Goal: Task Accomplishment & Management: Use online tool/utility

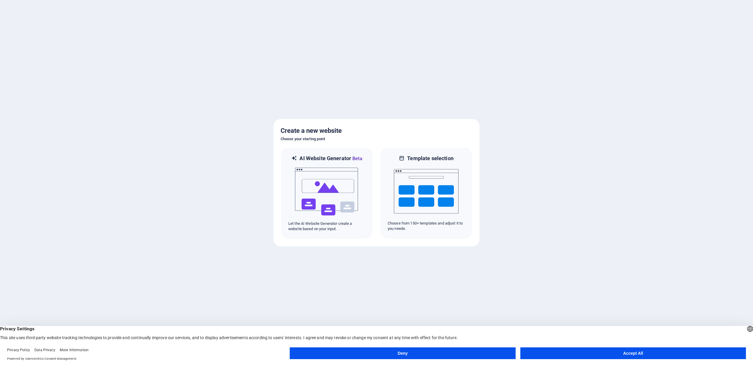
click at [606, 352] on button "Accept All" at bounding box center [633, 354] width 226 height 12
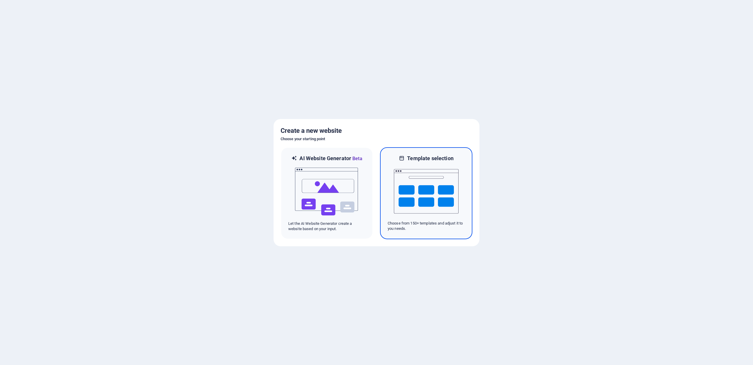
click at [431, 188] on img at bounding box center [426, 191] width 65 height 59
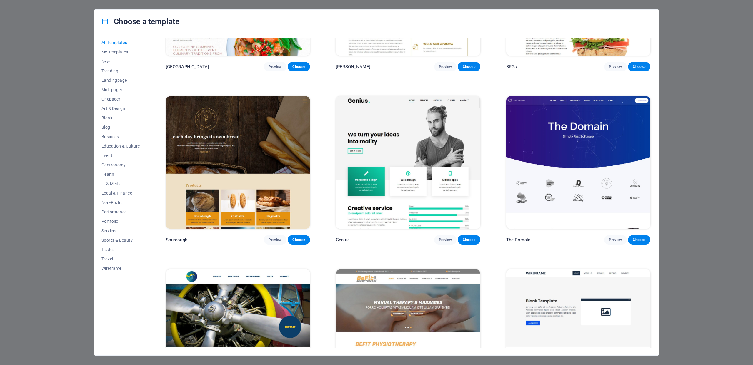
scroll to position [4127, 0]
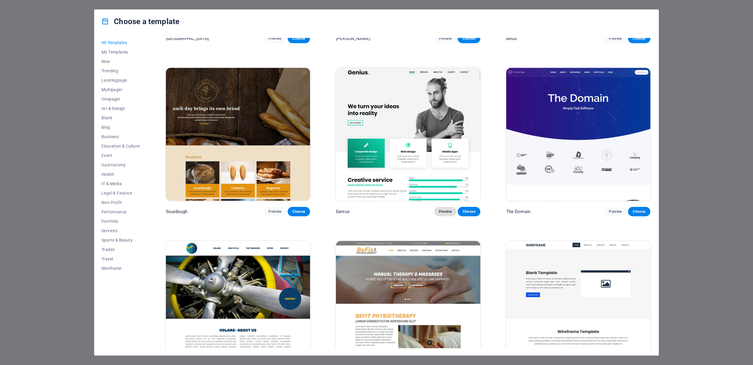
click at [444, 209] on span "Preview" at bounding box center [445, 211] width 13 height 5
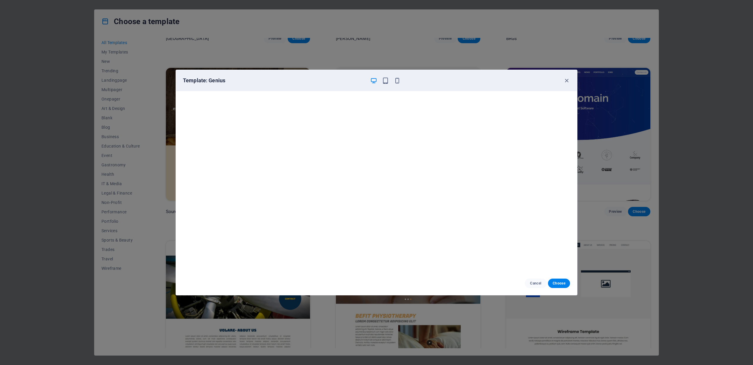
click at [140, 94] on div "Template: Genius Cancel Choose" at bounding box center [376, 182] width 753 height 365
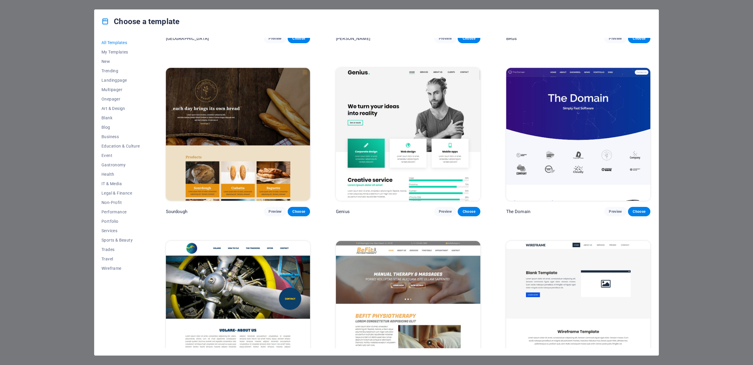
click at [565, 81] on img at bounding box center [578, 134] width 144 height 133
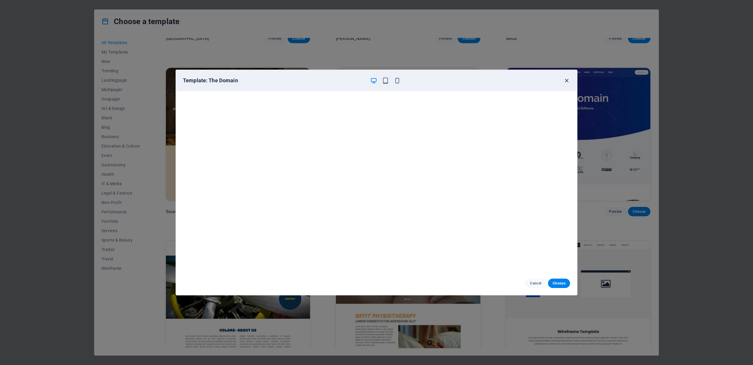
click at [566, 80] on icon "button" at bounding box center [566, 80] width 7 height 7
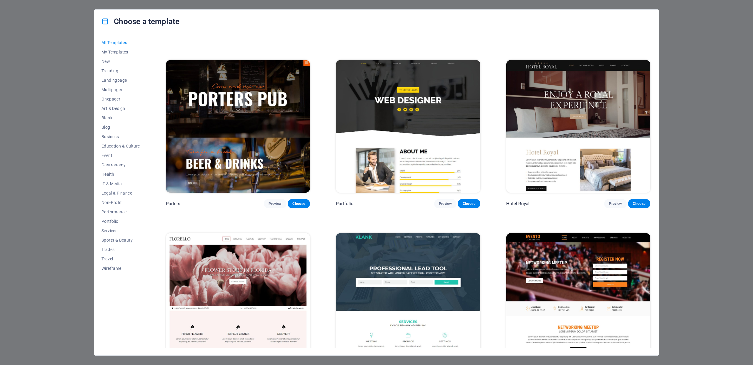
scroll to position [6406, 0]
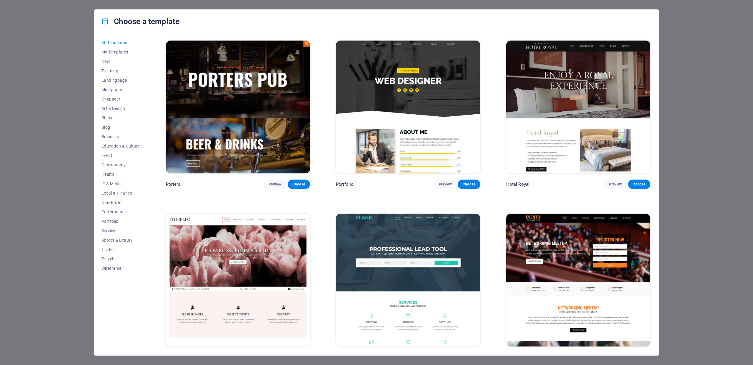
click at [442, 355] on span "Preview" at bounding box center [445, 357] width 13 height 5
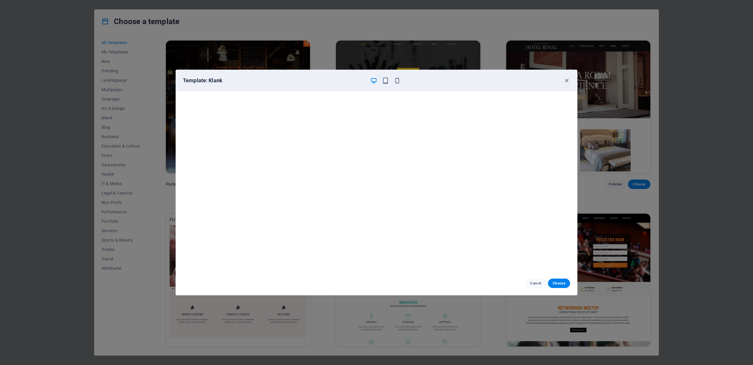
scroll to position [1, 0]
click at [563, 80] on icon "button" at bounding box center [566, 80] width 7 height 7
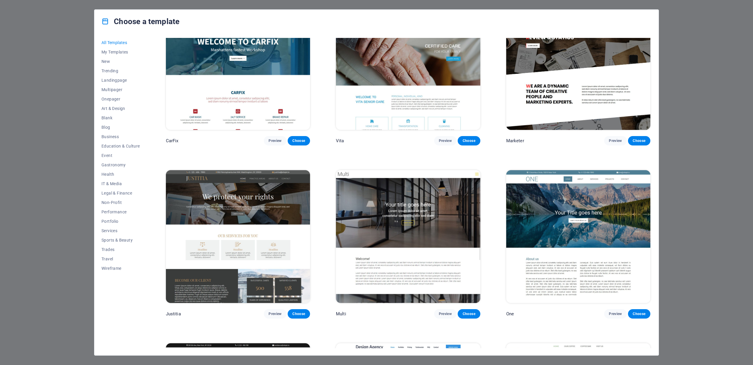
scroll to position [7027, 0]
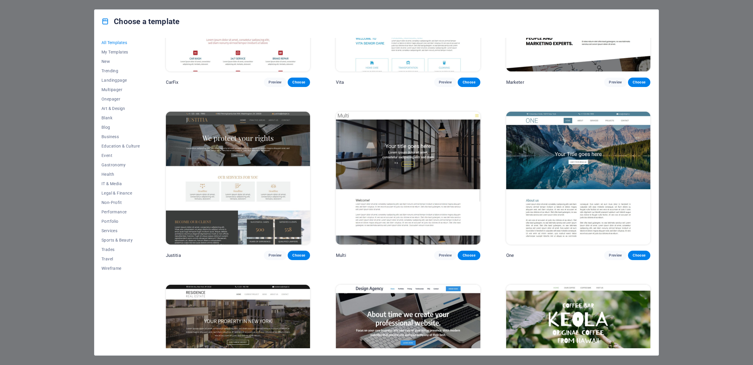
click at [684, 89] on div "Choose a template All Templates My Templates New Trending Landingpage Multipage…" at bounding box center [376, 182] width 753 height 365
click at [73, 56] on div "Choose a template All Templates My Templates New Trending Landingpage Multipage…" at bounding box center [376, 182] width 753 height 365
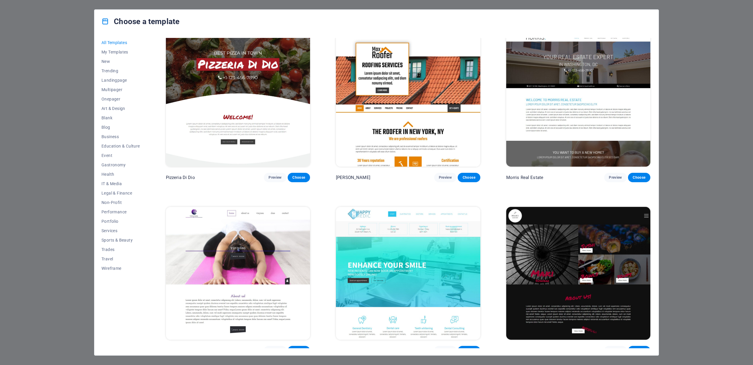
scroll to position [3619, 0]
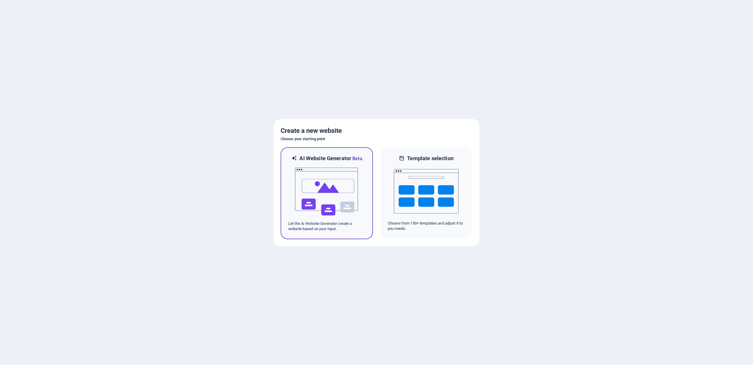
click at [314, 181] on img at bounding box center [326, 191] width 65 height 59
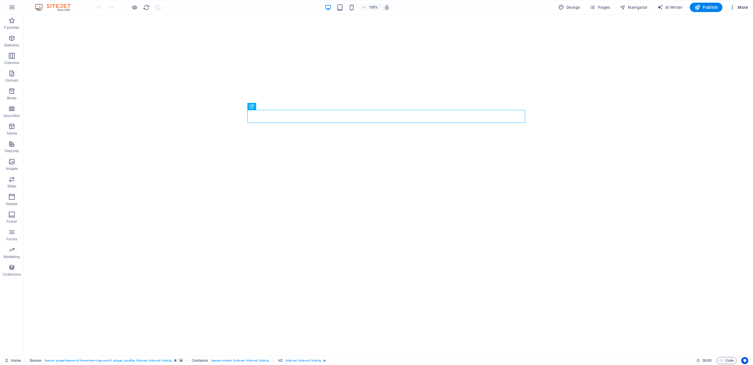
click at [740, 7] on span "More" at bounding box center [738, 7] width 19 height 6
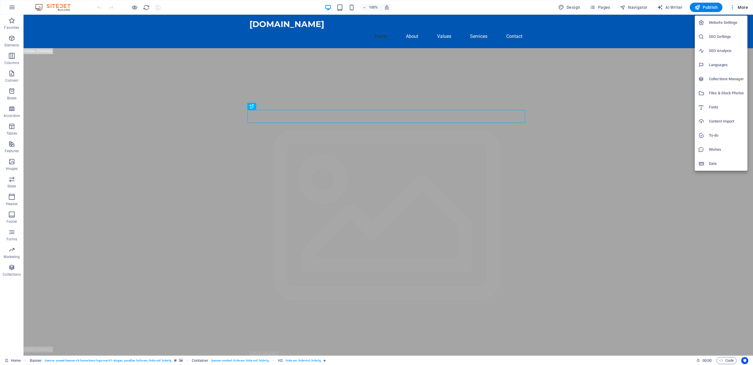
click at [11, 7] on div at bounding box center [376, 182] width 753 height 365
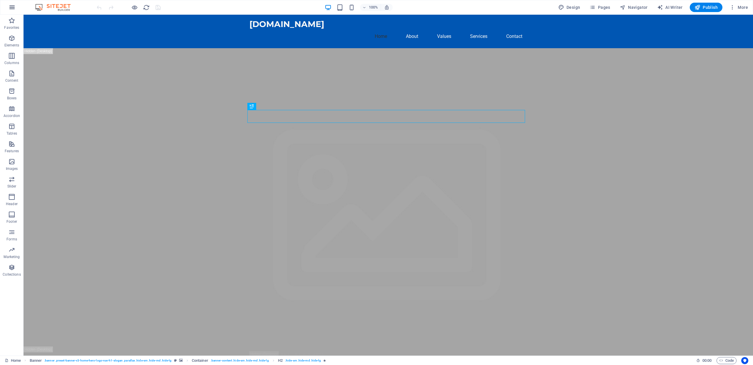
click at [12, 8] on icon "button" at bounding box center [12, 7] width 7 height 7
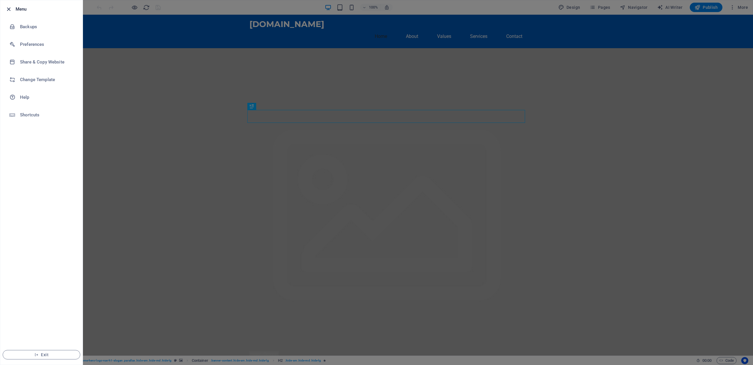
click at [8, 9] on icon "button" at bounding box center [8, 9] width 7 height 7
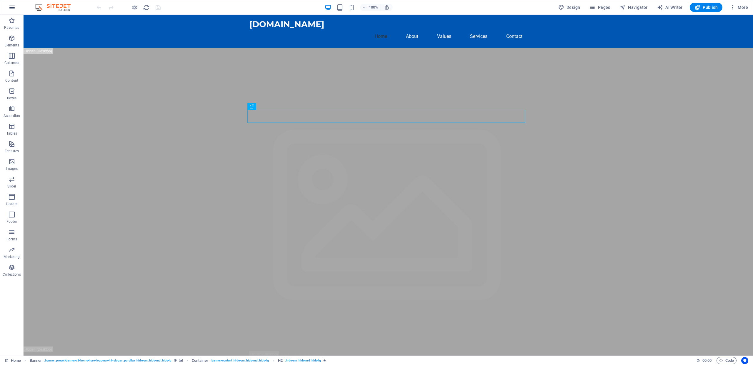
click at [12, 8] on icon "button" at bounding box center [12, 7] width 7 height 7
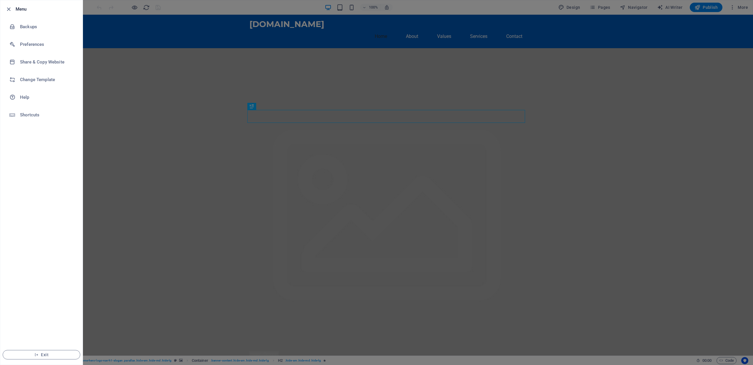
click at [88, 6] on div at bounding box center [376, 182] width 753 height 365
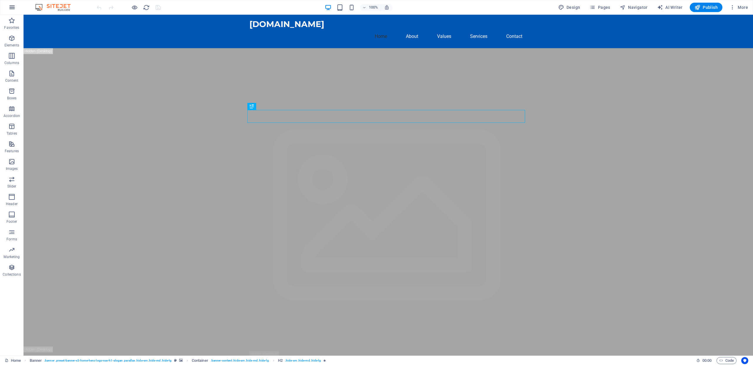
click at [11, 9] on icon "button" at bounding box center [12, 7] width 7 height 7
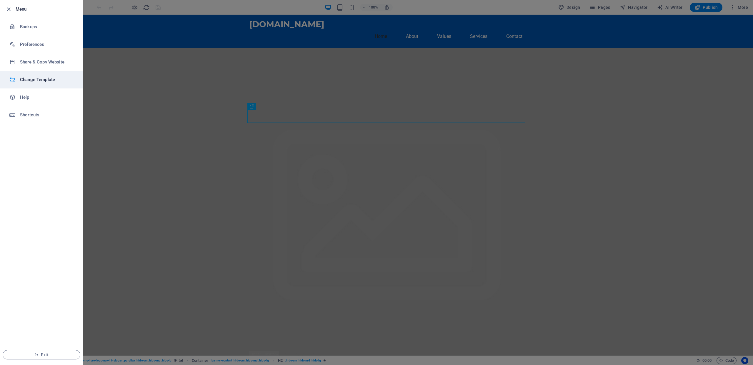
click at [39, 79] on h6 "Change Template" at bounding box center [47, 79] width 54 height 7
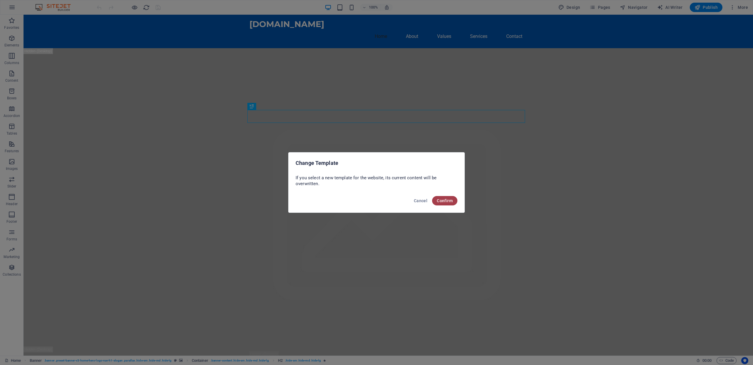
click at [449, 205] on button "Confirm" at bounding box center [444, 200] width 25 height 9
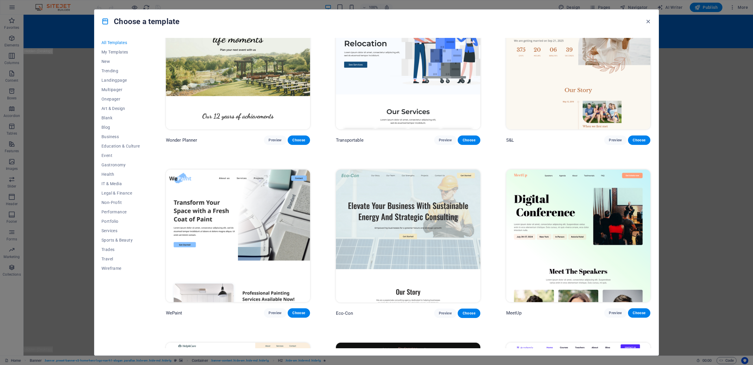
scroll to position [399, 0]
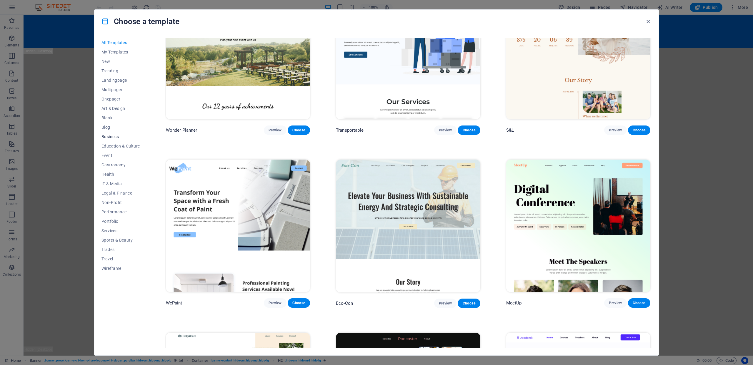
click at [107, 136] on span "Business" at bounding box center [120, 136] width 39 height 5
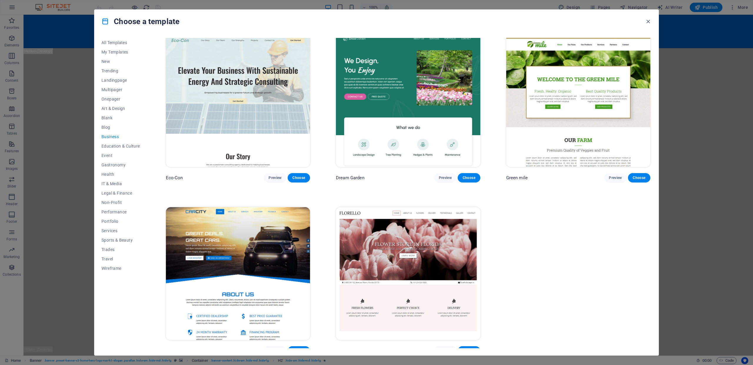
scroll to position [11, 0]
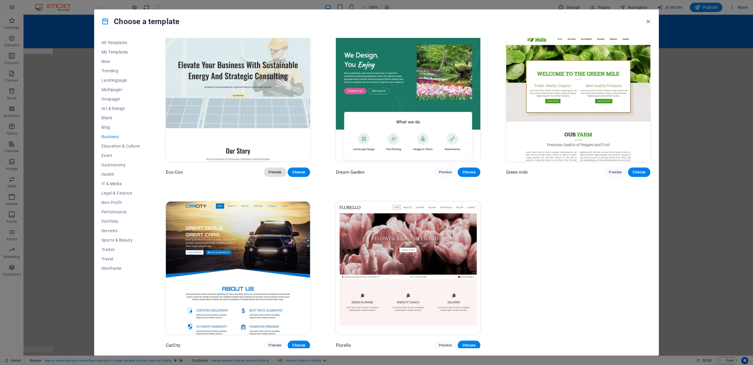
click at [276, 170] on span "Preview" at bounding box center [274, 172] width 13 height 5
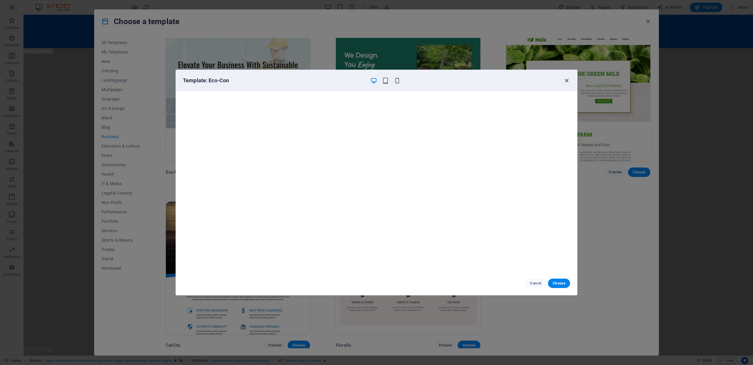
click at [567, 79] on icon "button" at bounding box center [566, 80] width 7 height 7
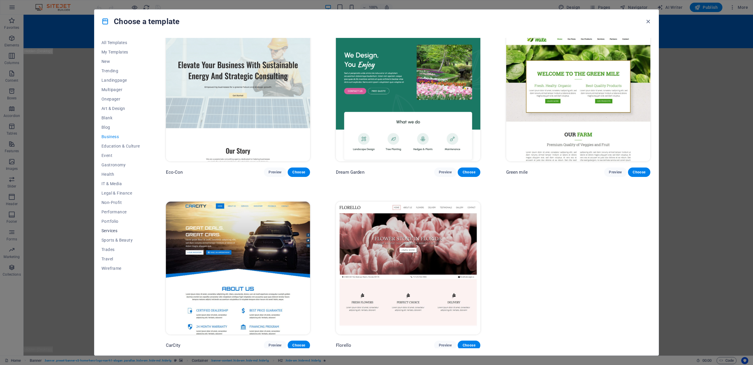
click at [106, 231] on span "Services" at bounding box center [120, 230] width 39 height 5
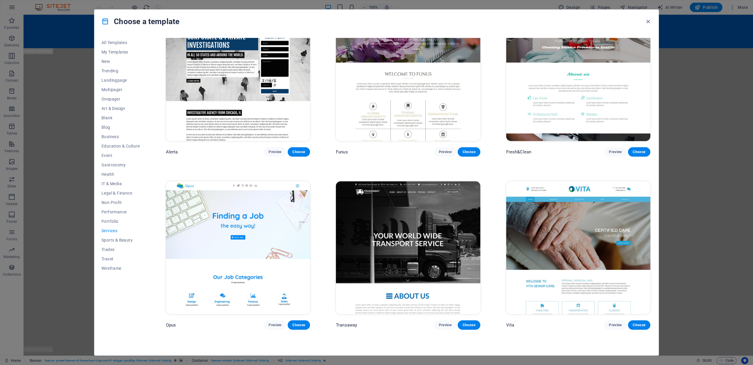
scroll to position [1045, 0]
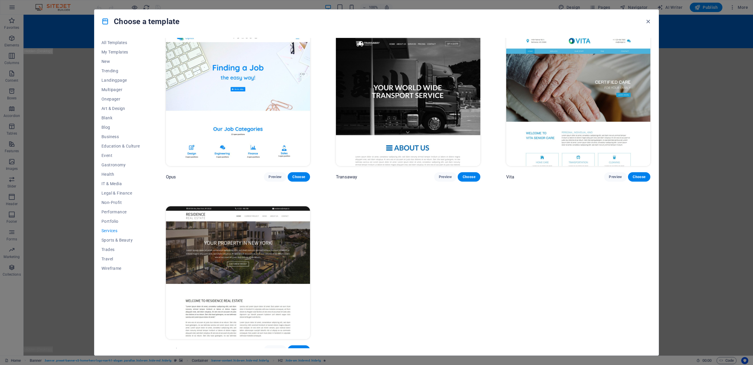
click at [243, 242] on img at bounding box center [238, 272] width 144 height 133
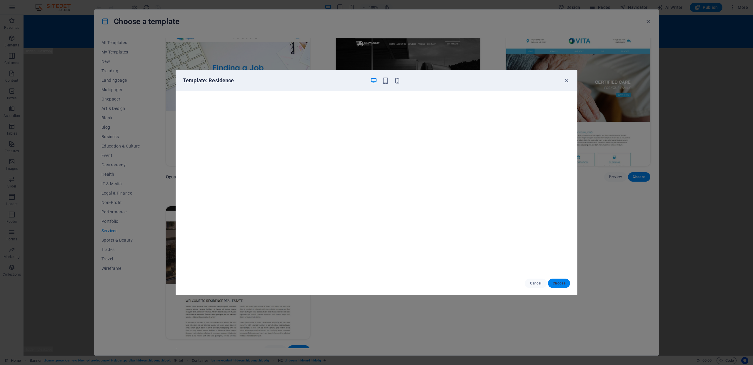
click at [559, 283] on span "Choose" at bounding box center [559, 283] width 13 height 5
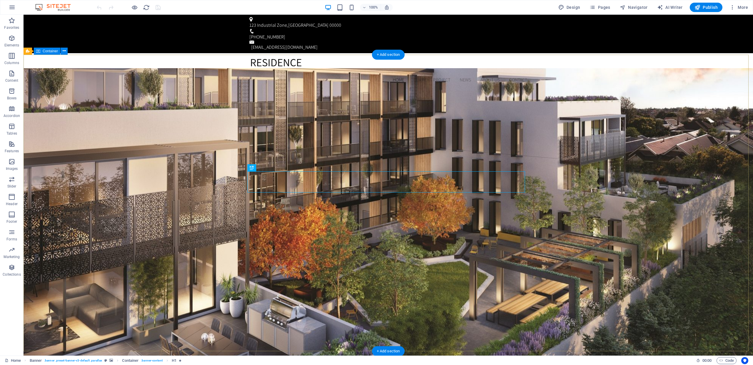
click at [572, 7] on span "Design" at bounding box center [569, 7] width 22 height 6
select select "px"
select select "300"
select select "px"
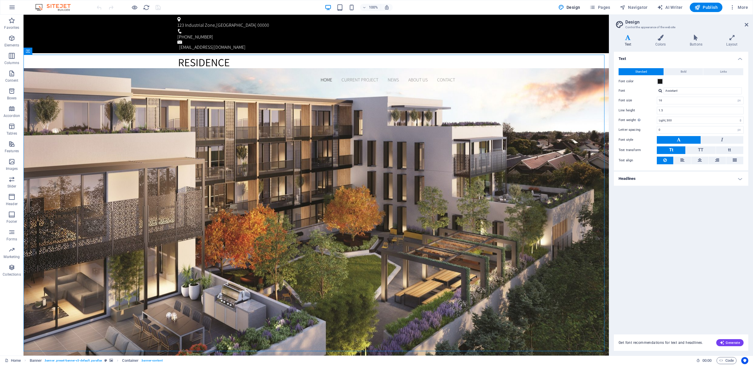
click at [748, 26] on aside "Design Control the appearance of the website Variants Text Colors Buttons Layou…" at bounding box center [681, 185] width 144 height 341
click at [745, 26] on icon at bounding box center [747, 24] width 4 height 5
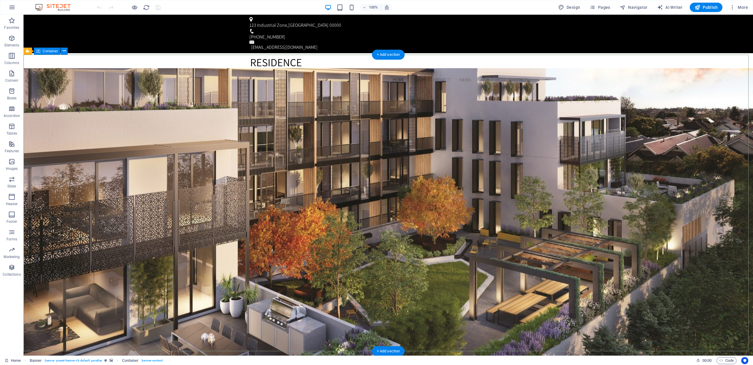
click at [12, 6] on icon "button" at bounding box center [12, 7] width 7 height 7
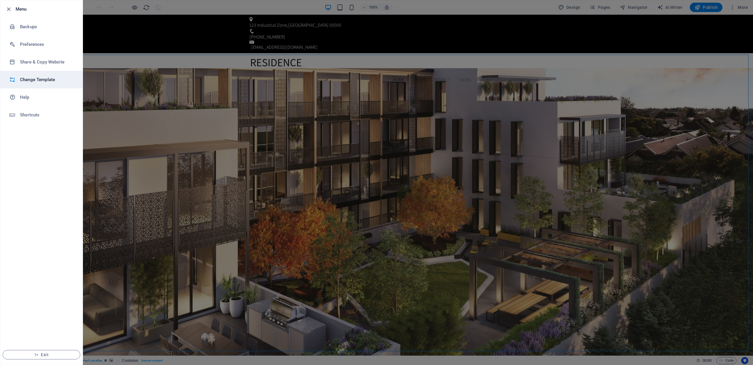
click at [41, 81] on h6 "Change Template" at bounding box center [47, 79] width 54 height 7
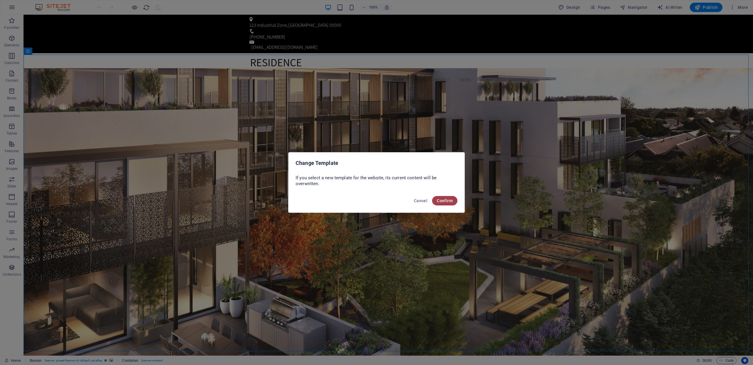
click at [447, 202] on span "Confirm" at bounding box center [445, 200] width 16 height 5
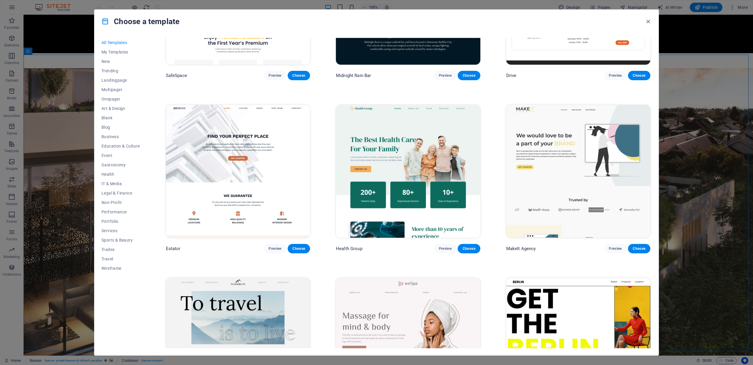
scroll to position [1655, 0]
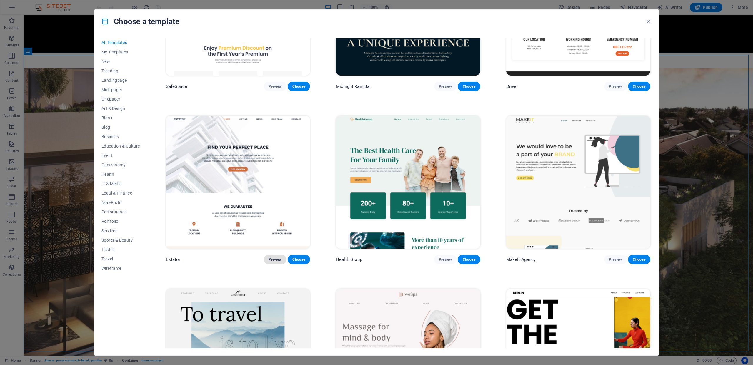
click at [278, 257] on span "Preview" at bounding box center [274, 259] width 13 height 5
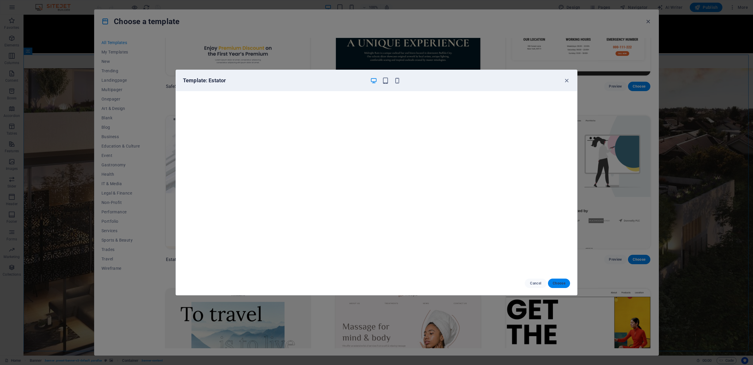
click at [561, 281] on span "Choose" at bounding box center [559, 283] width 13 height 5
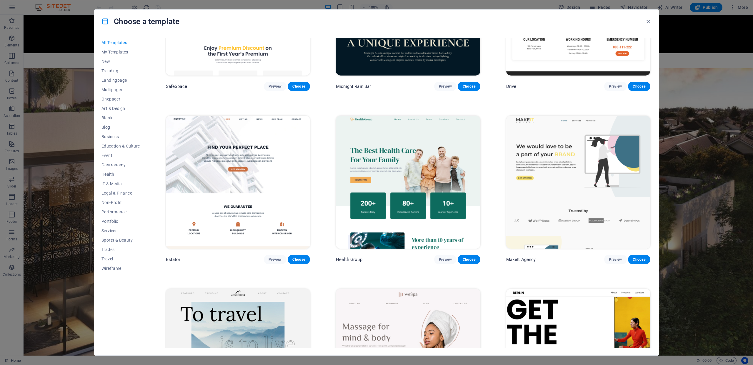
click at [567, 82] on div "Drive Preview Choose" at bounding box center [578, 86] width 144 height 9
